Goal: Transaction & Acquisition: Purchase product/service

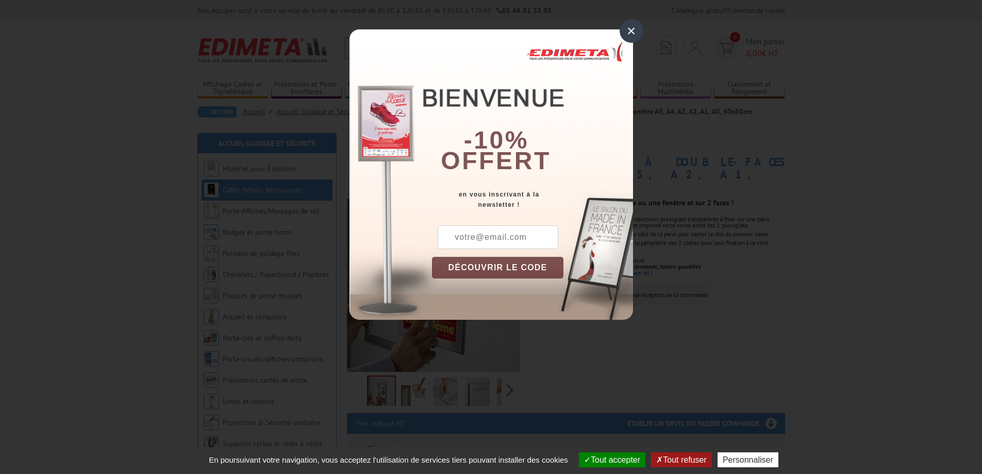
click at [631, 33] on div "×" at bounding box center [632, 31] width 24 height 24
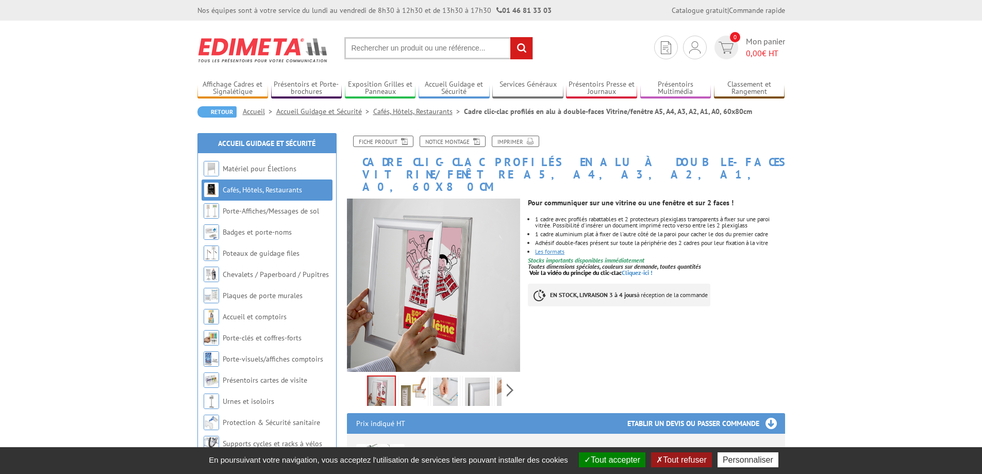
click at [565, 248] on link "Les formats" at bounding box center [549, 252] width 29 height 8
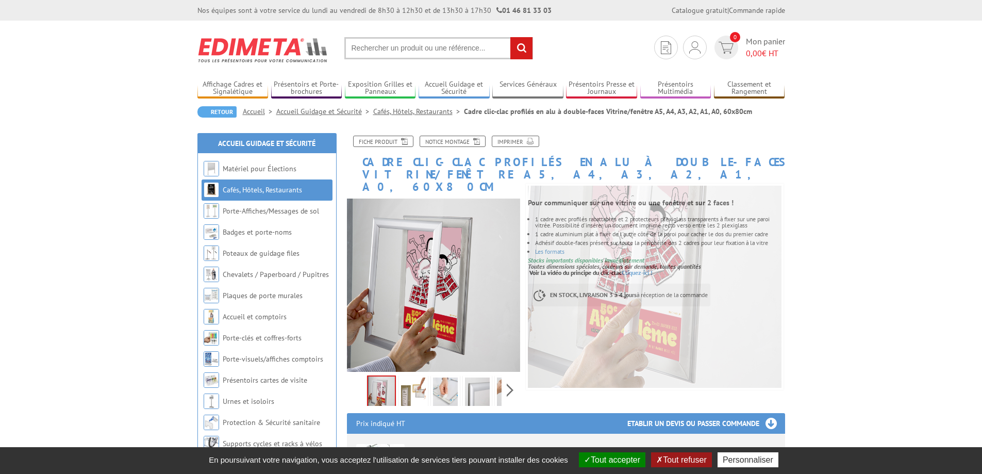
click at [419, 379] on img at bounding box center [413, 393] width 25 height 32
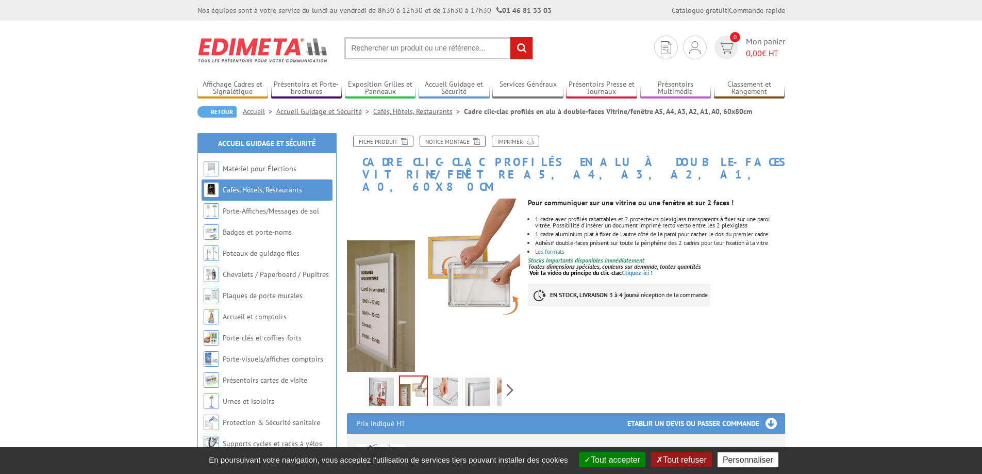
click at [440, 378] on img at bounding box center [445, 393] width 25 height 32
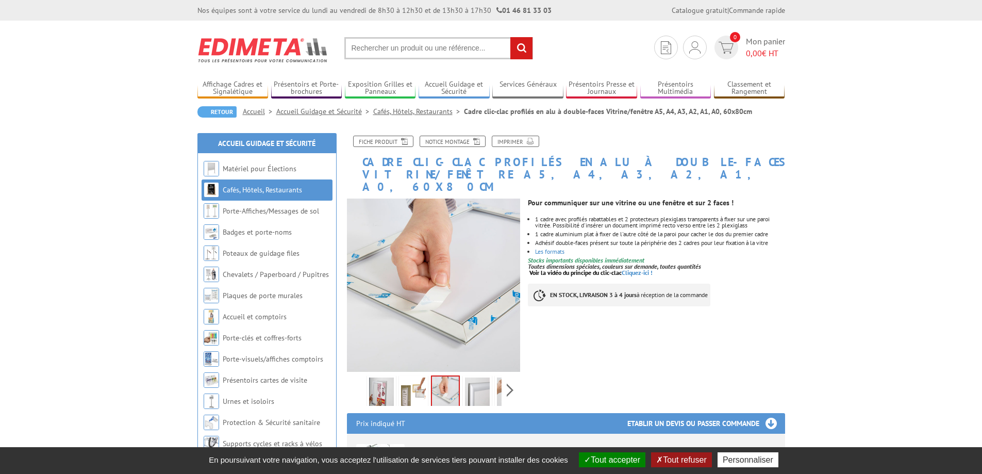
click at [454, 378] on img at bounding box center [445, 392] width 27 height 32
click at [474, 378] on img at bounding box center [477, 393] width 25 height 32
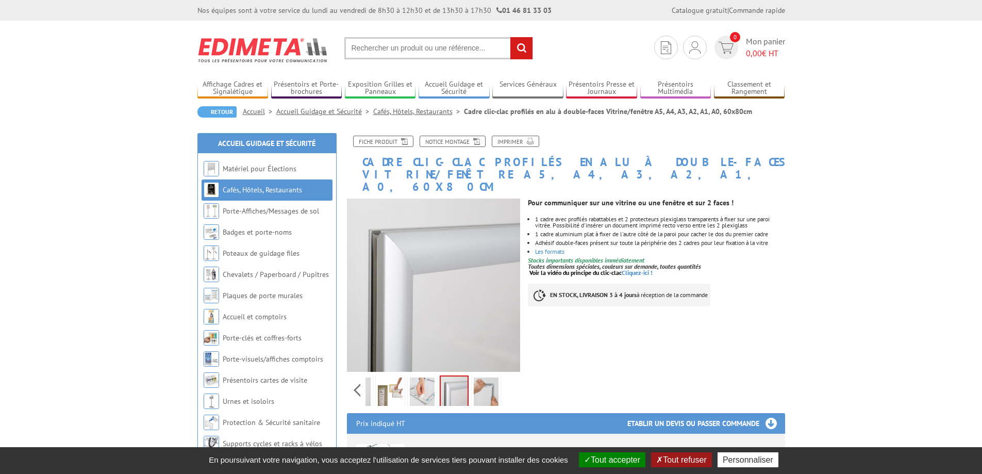
click at [506, 378] on div "Previous Next" at bounding box center [434, 390] width 174 height 36
click at [496, 378] on img at bounding box center [486, 393] width 25 height 32
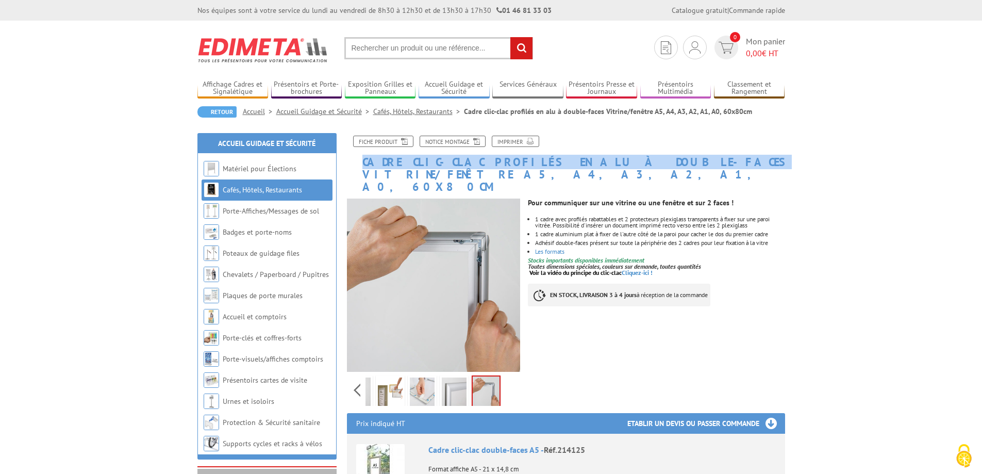
drag, startPoint x: 362, startPoint y: 164, endPoint x: 621, endPoint y: 160, distance: 259.4
click at [621, 160] on h1 "Cadre clic-clac profilés en alu à double-faces Vitrine/fenêtre A5, A4, A3, A2, …" at bounding box center [566, 165] width 454 height 58
copy h1 "Cadre clic-clac profilés en alu à double-faces"
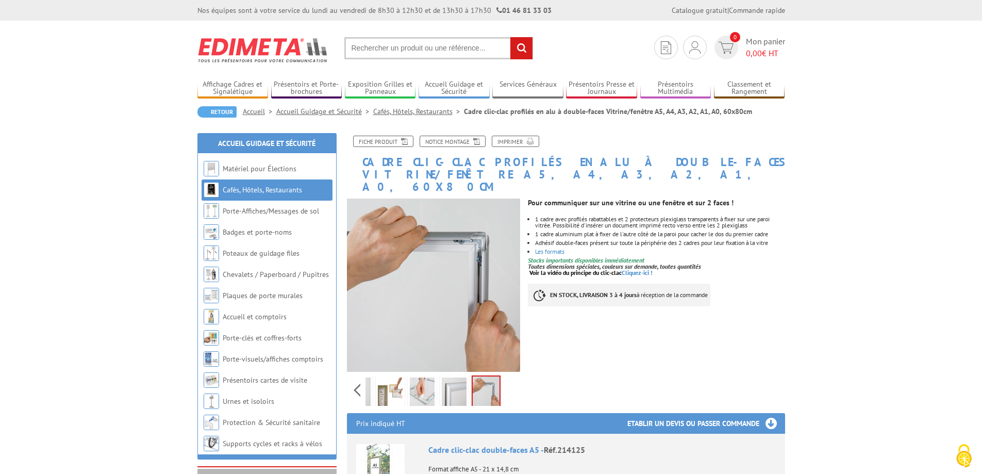
click at [393, 48] on input "text" at bounding box center [438, 48] width 189 height 22
paste input "Cadre clic-clac profilés en alu à double-faces"
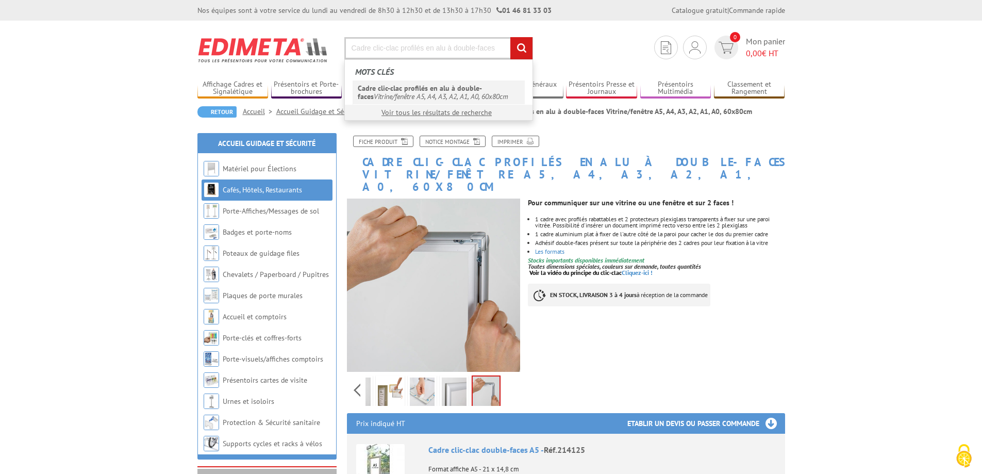
type input "Cadre clic-clac profilés en alu à double-faces"
click at [404, 98] on link "Cadre clic-clac profilés en alu à double-faces Vitrine/fenêtre A5, A4, A3, A2, …" at bounding box center [439, 92] width 172 height 24
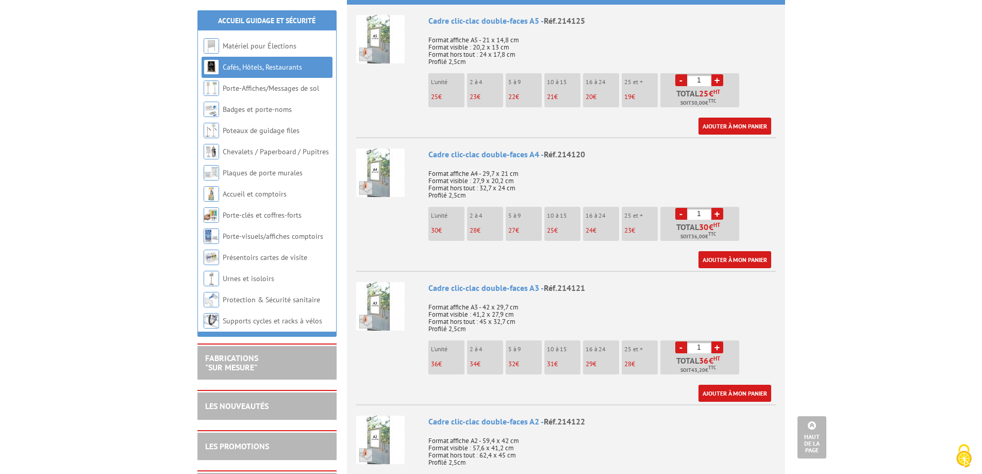
scroll to position [464, 0]
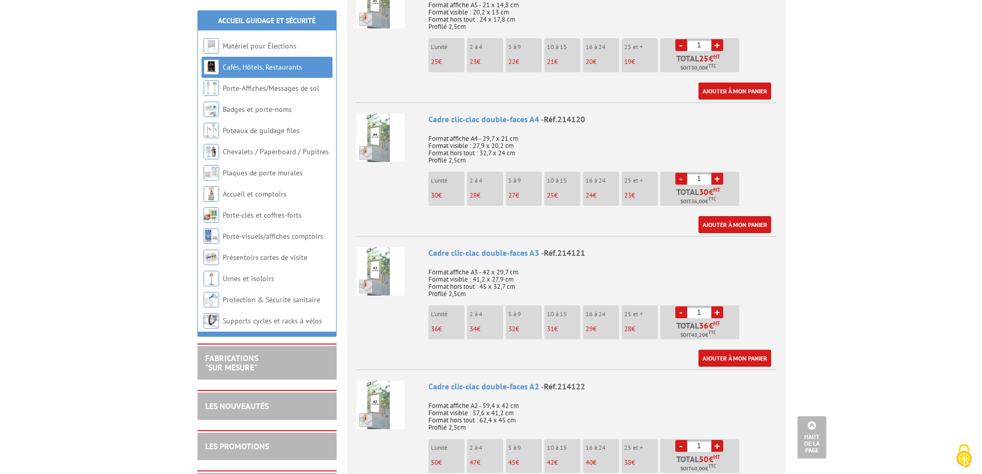
drag, startPoint x: 628, startPoint y: 318, endPoint x: 639, endPoint y: 316, distance: 11.1
click at [639, 325] on p "28 €" at bounding box center [641, 328] width 34 height 7
